Goal: Book appointment/travel/reservation

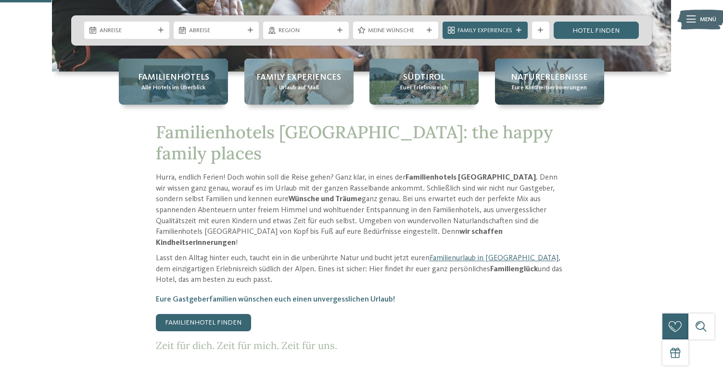
click at [186, 82] on span "Familienhotels" at bounding box center [173, 78] width 71 height 12
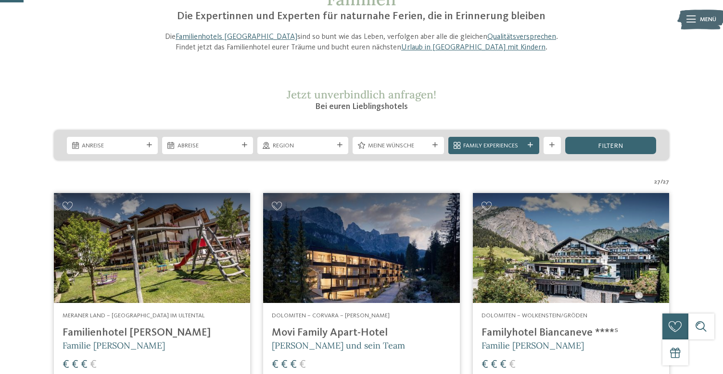
scroll to position [95, 0]
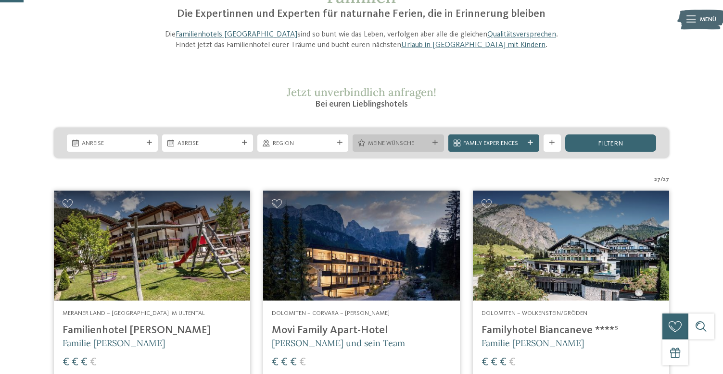
click at [439, 143] on div at bounding box center [435, 142] width 9 height 5
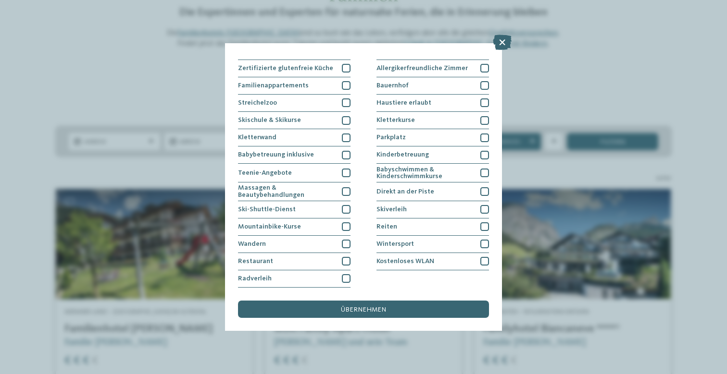
scroll to position [165, 0]
click at [343, 257] on div at bounding box center [346, 261] width 9 height 9
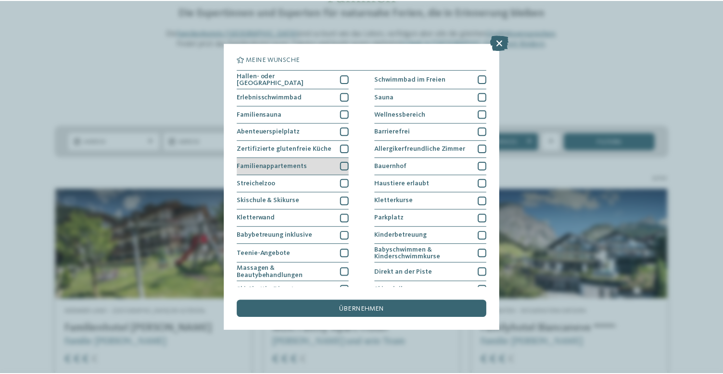
scroll to position [0, 0]
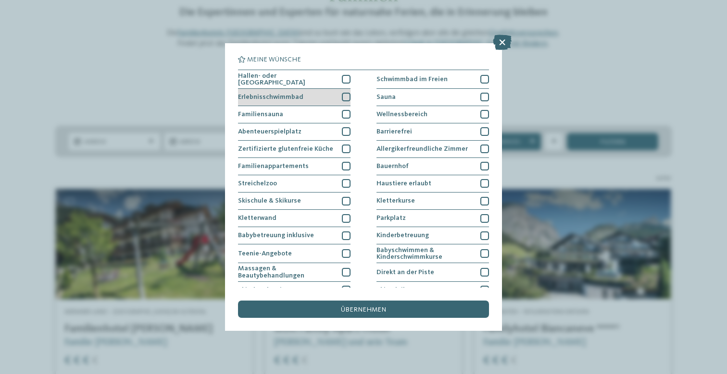
click at [347, 93] on div at bounding box center [346, 97] width 9 height 9
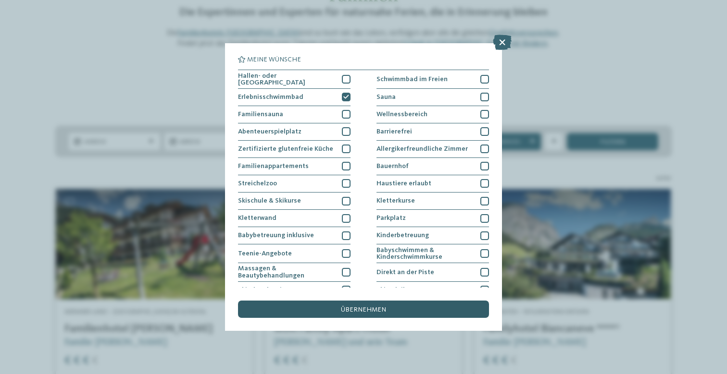
click at [401, 301] on div "übernehmen" at bounding box center [363, 309] width 251 height 17
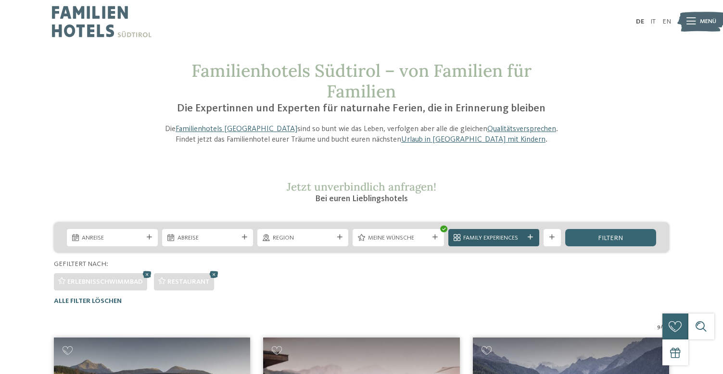
click at [530, 238] on icon at bounding box center [529, 237] width 5 height 5
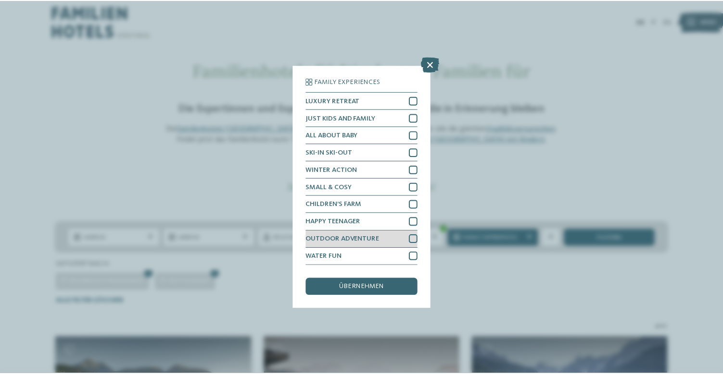
scroll to position [42, 0]
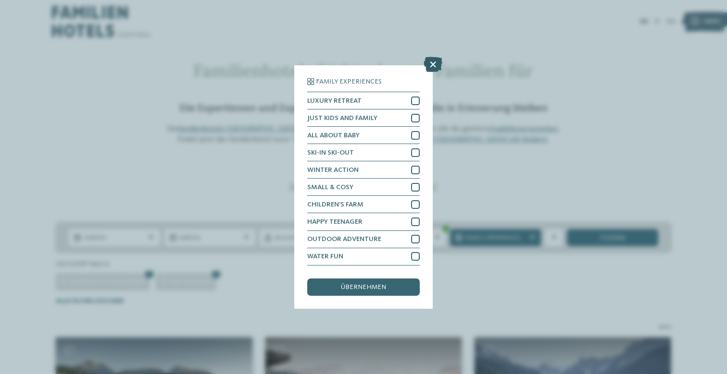
click at [430, 57] on icon at bounding box center [433, 64] width 19 height 15
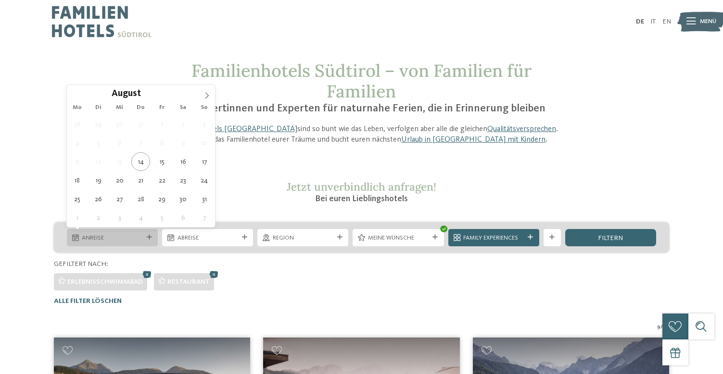
click at [129, 237] on span "Anreise" at bounding box center [112, 238] width 61 height 9
click at [207, 99] on icon at bounding box center [206, 95] width 7 height 7
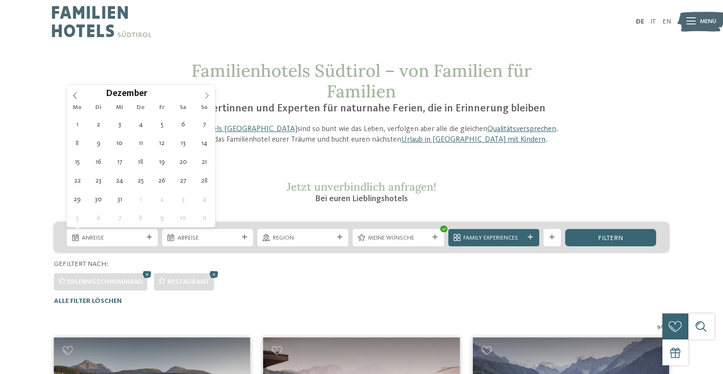
type input "****"
click at [208, 96] on icon at bounding box center [206, 96] width 3 height 6
type div "17.01.2026"
type input "****"
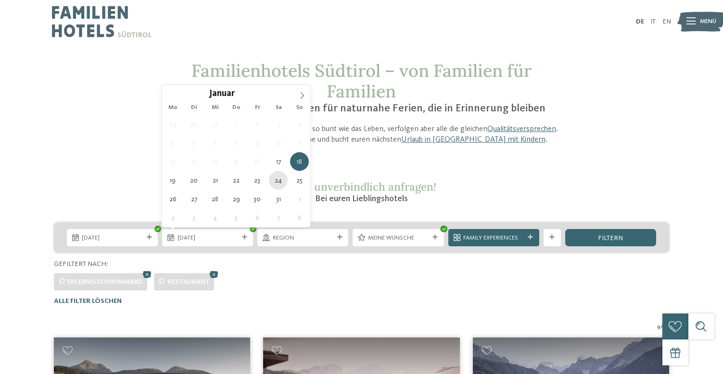
type div "24.01.2026"
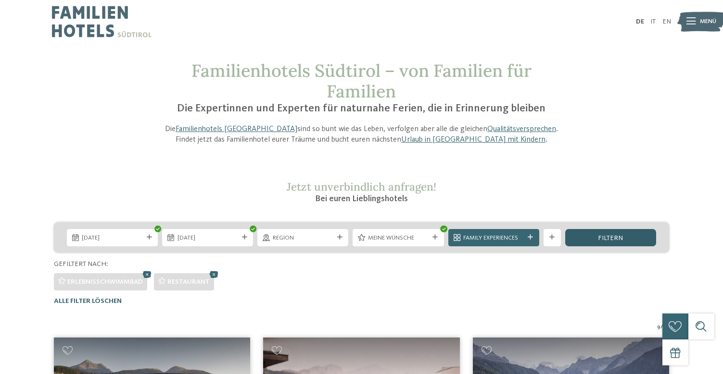
click at [586, 237] on div "filtern" at bounding box center [610, 237] width 91 height 17
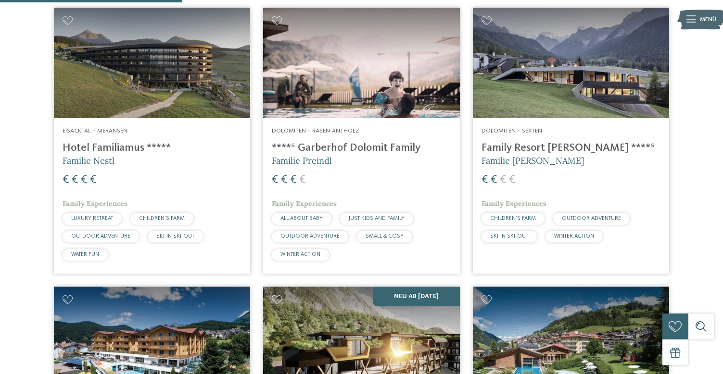
scroll to position [329, 0]
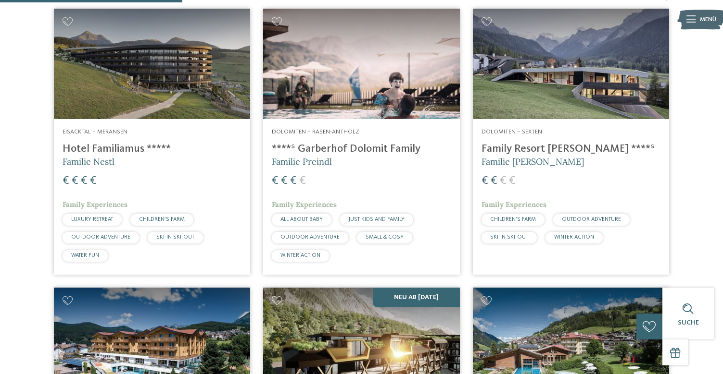
click at [356, 86] on img at bounding box center [361, 64] width 196 height 111
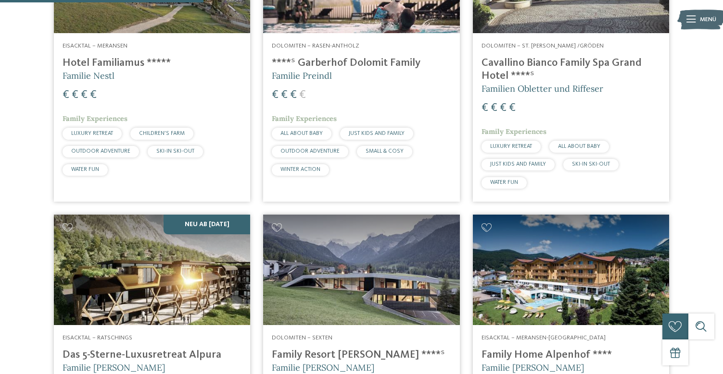
scroll to position [480, 0]
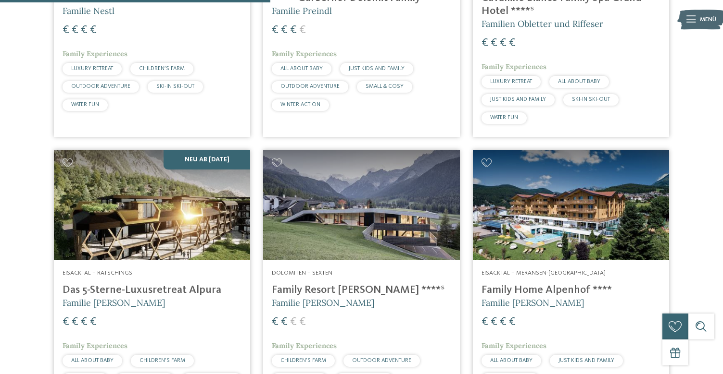
click at [351, 284] on h4 "Family Resort Rainer ****ˢ" at bounding box center [361, 290] width 179 height 13
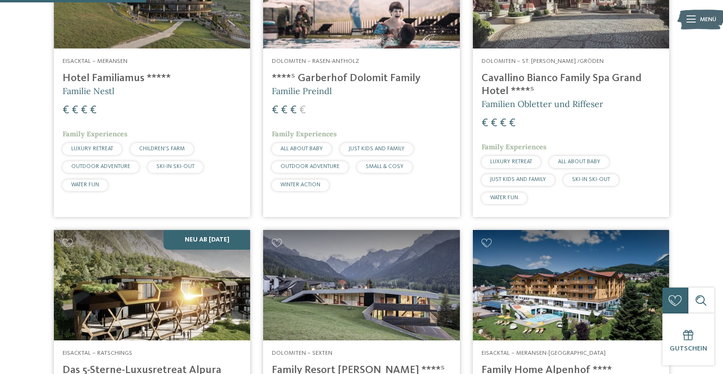
scroll to position [200, 0]
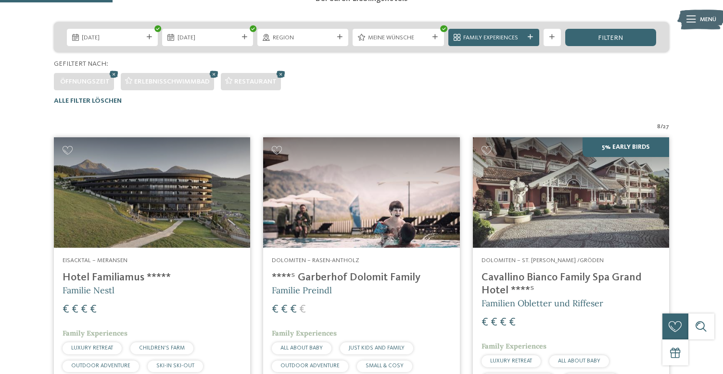
click at [569, 182] on img at bounding box center [571, 192] width 196 height 111
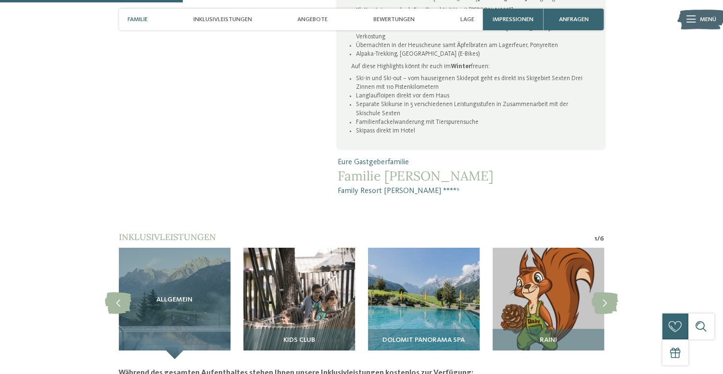
scroll to position [690, 0]
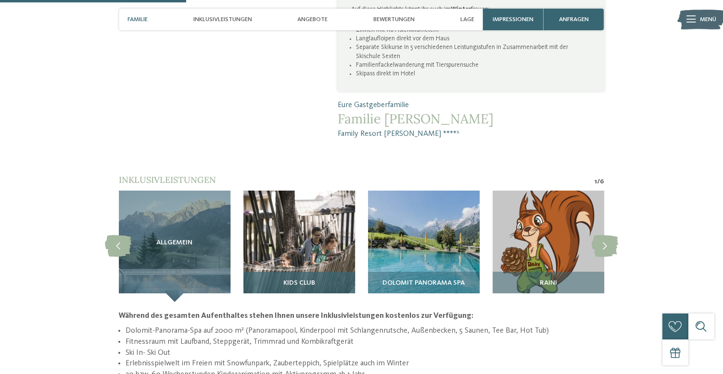
click at [297, 213] on img at bounding box center [299, 247] width 112 height 112
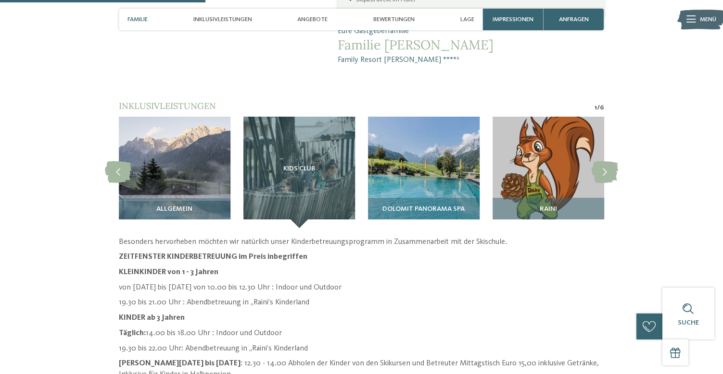
scroll to position [756, 0]
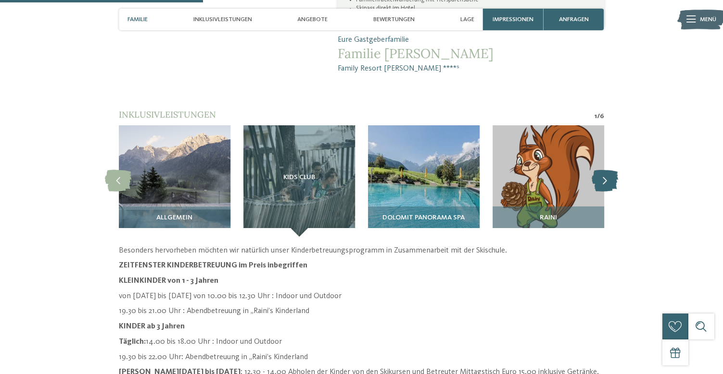
click at [604, 170] on icon at bounding box center [604, 181] width 26 height 22
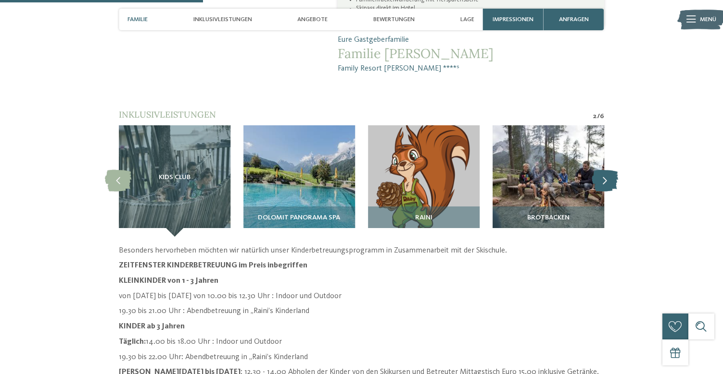
click at [604, 170] on icon at bounding box center [604, 181] width 26 height 22
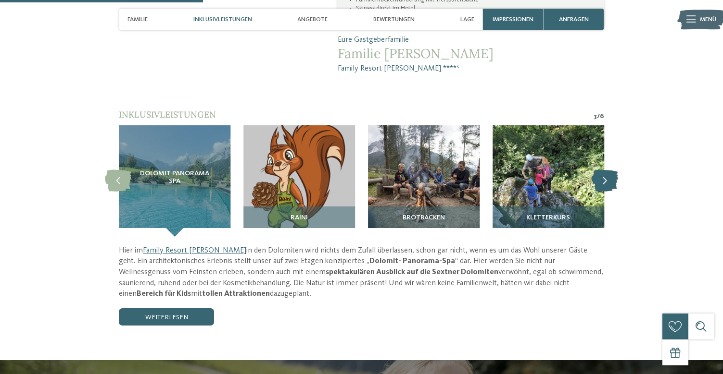
click at [604, 170] on icon at bounding box center [604, 181] width 26 height 22
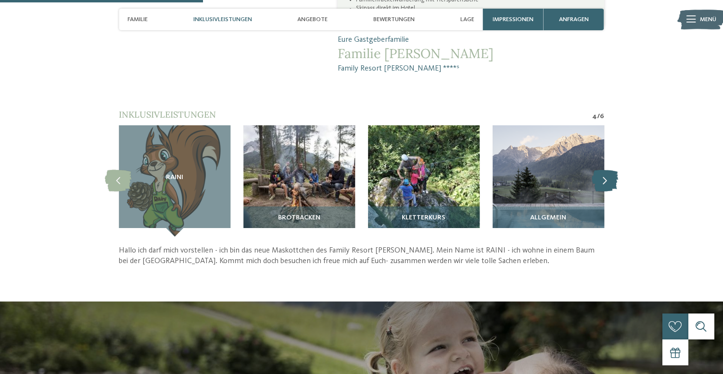
click at [604, 170] on icon at bounding box center [604, 181] width 26 height 22
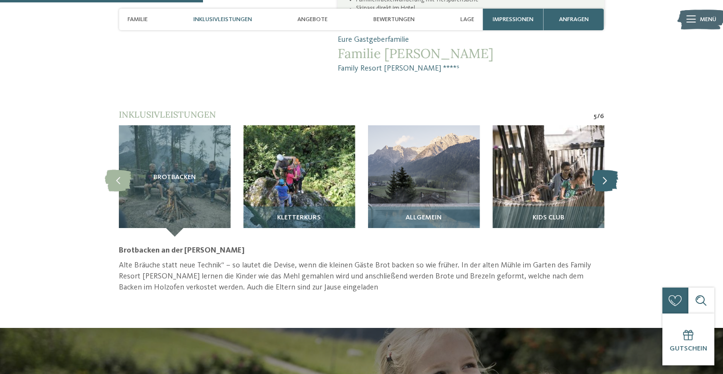
click at [604, 170] on icon at bounding box center [604, 181] width 26 height 22
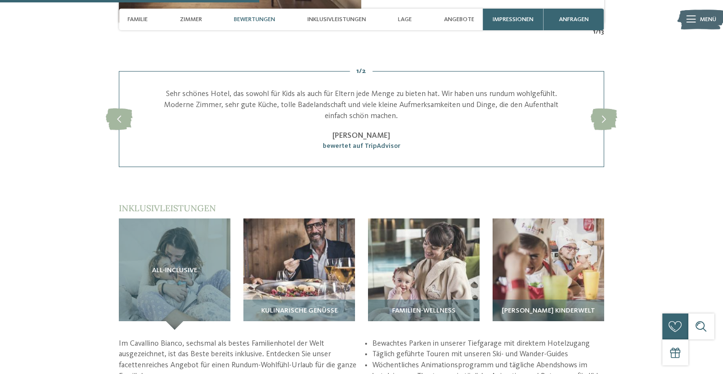
scroll to position [1281, 0]
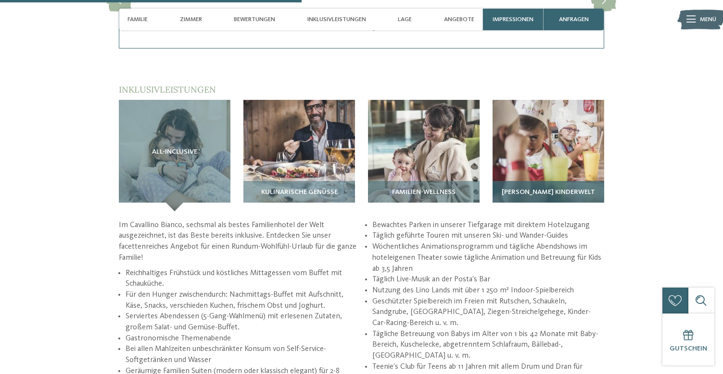
click at [533, 109] on img at bounding box center [548, 156] width 112 height 112
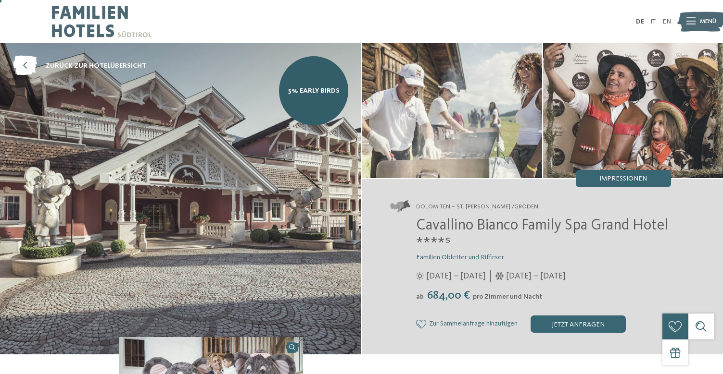
scroll to position [0, 0]
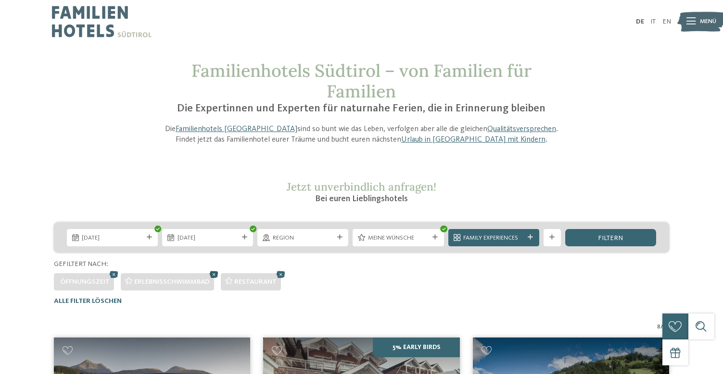
click at [213, 276] on icon at bounding box center [214, 275] width 13 height 12
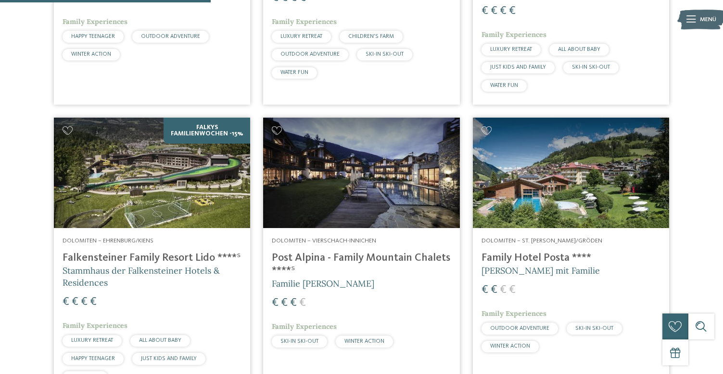
scroll to position [537, 0]
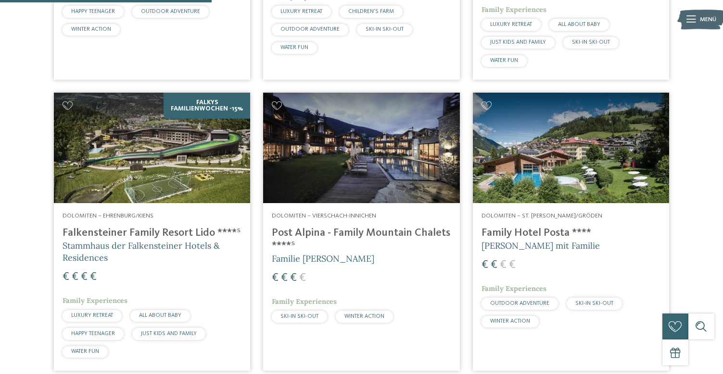
click at [143, 227] on h4 "Falkensteiner Family Resort Lido ****ˢ" at bounding box center [151, 233] width 179 height 13
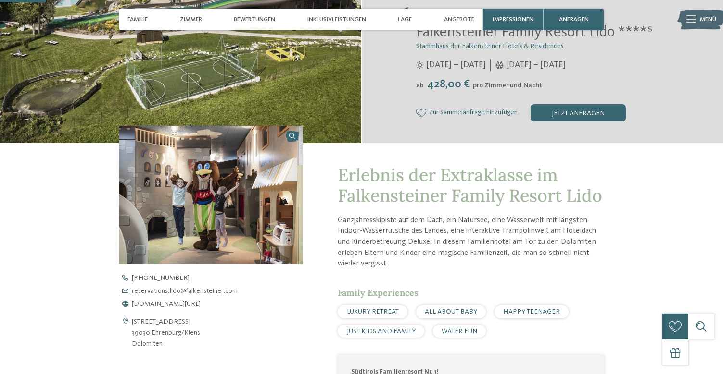
scroll to position [195, 0]
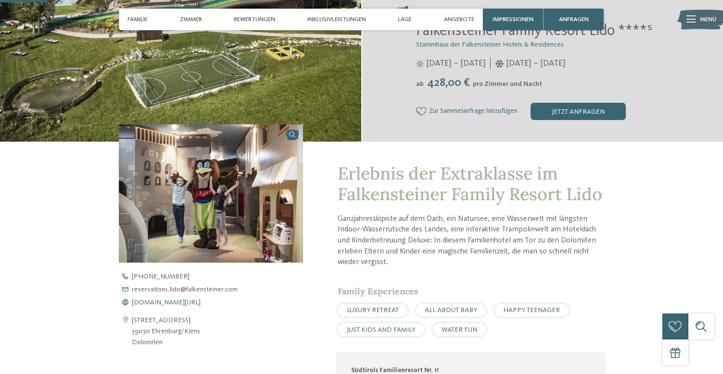
click at [163, 302] on span "[DOMAIN_NAME][URL]" at bounding box center [166, 302] width 69 height 7
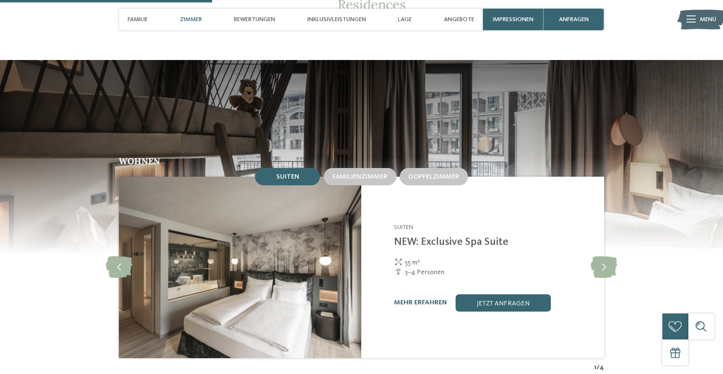
scroll to position [967, 0]
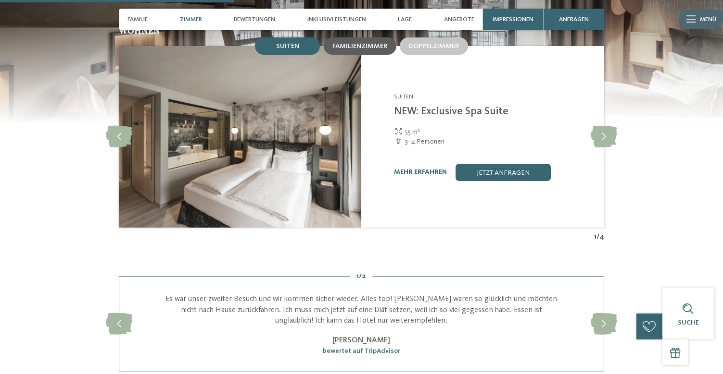
click at [348, 50] on span "Familienzimmer" at bounding box center [359, 46] width 55 height 7
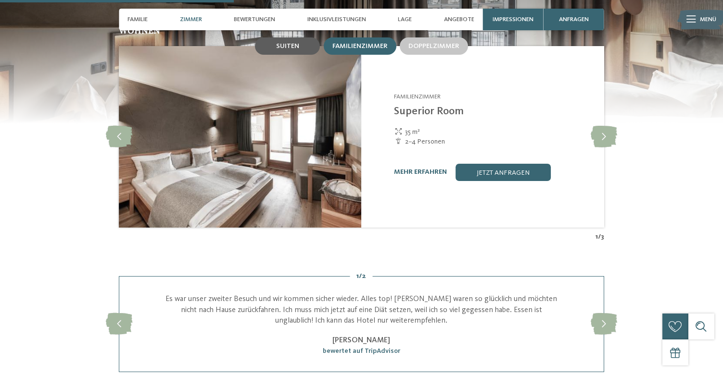
click at [284, 50] on span "Suiten" at bounding box center [287, 46] width 23 height 7
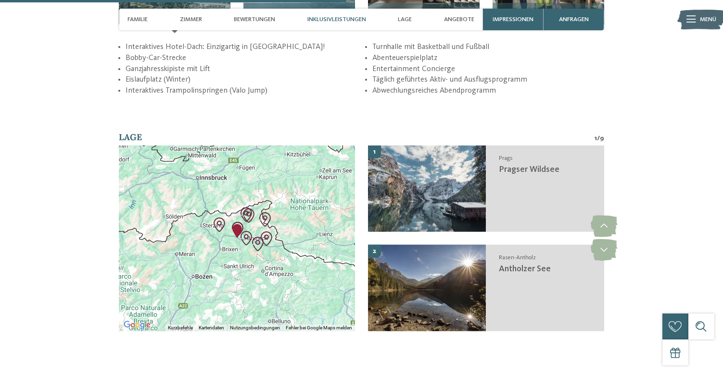
scroll to position [1509, 0]
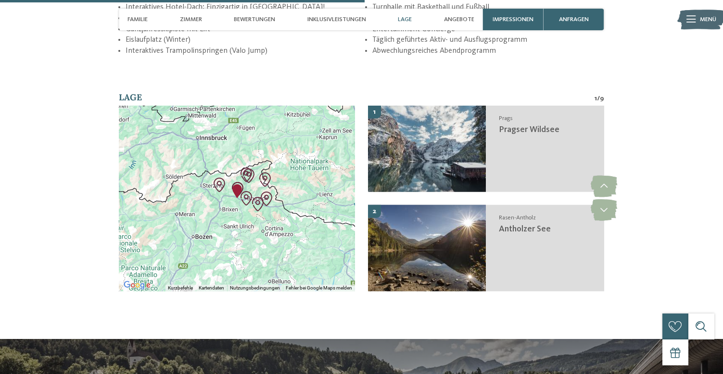
click at [237, 199] on img "Family Resort Lido" at bounding box center [237, 191] width 14 height 14
click at [599, 217] on icon at bounding box center [603, 210] width 26 height 22
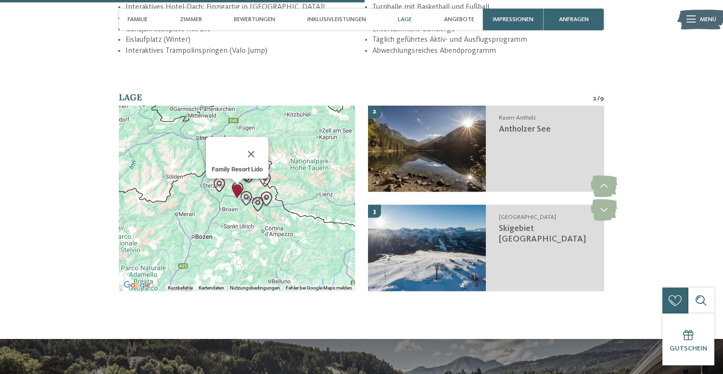
click at [245, 206] on img "Skigebiet Kronplatz" at bounding box center [246, 198] width 14 height 14
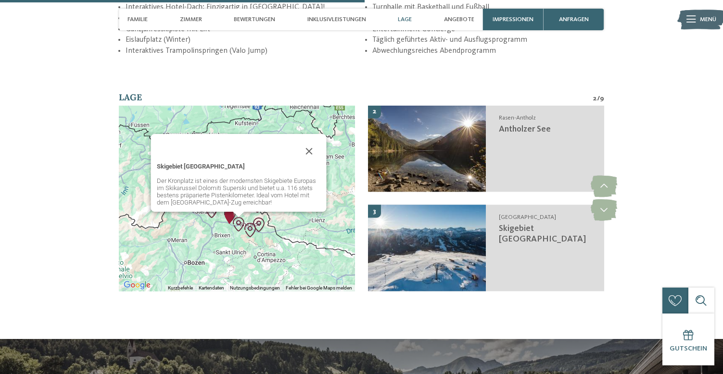
click at [249, 237] on img "Pragser Wildsee" at bounding box center [250, 230] width 14 height 14
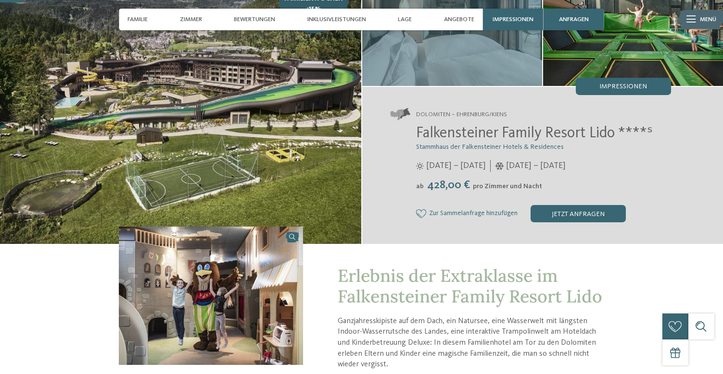
scroll to position [92, 0]
